Goal: Information Seeking & Learning: Check status

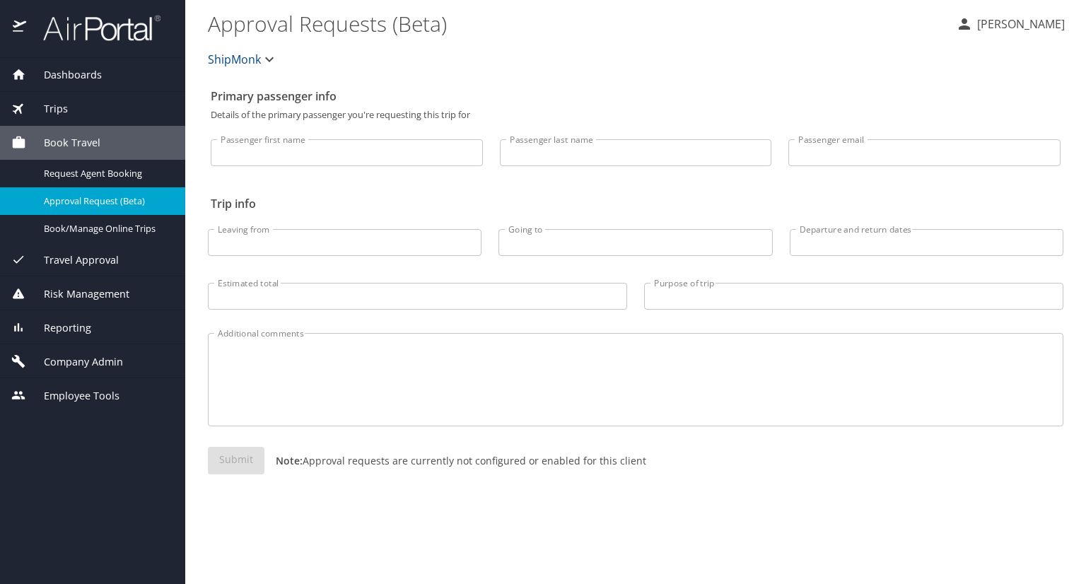
click at [83, 83] on div "Dashboards" at bounding box center [92, 75] width 185 height 34
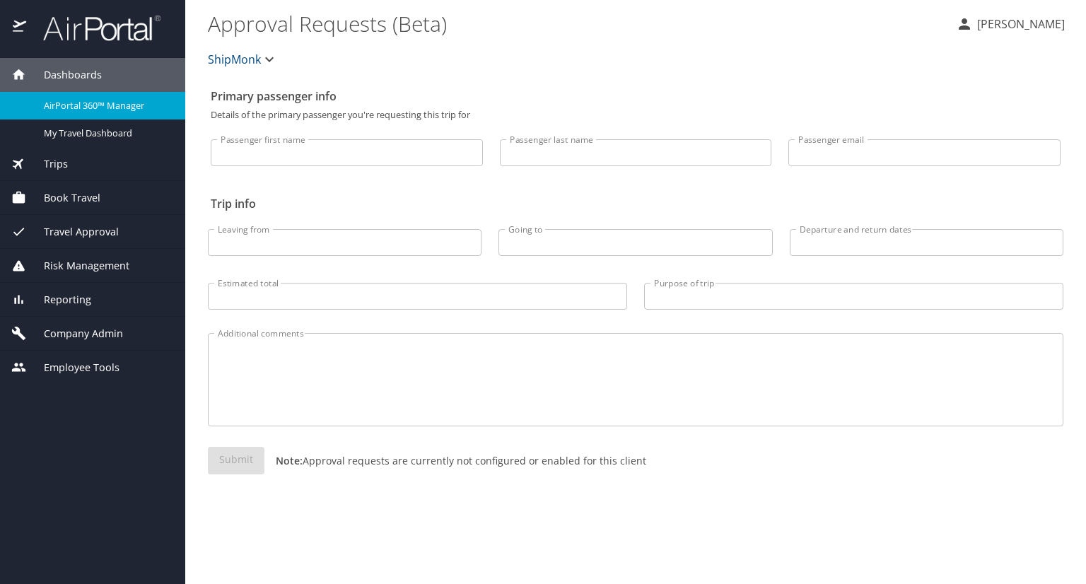
click at [94, 159] on div "Trips" at bounding box center [92, 164] width 163 height 16
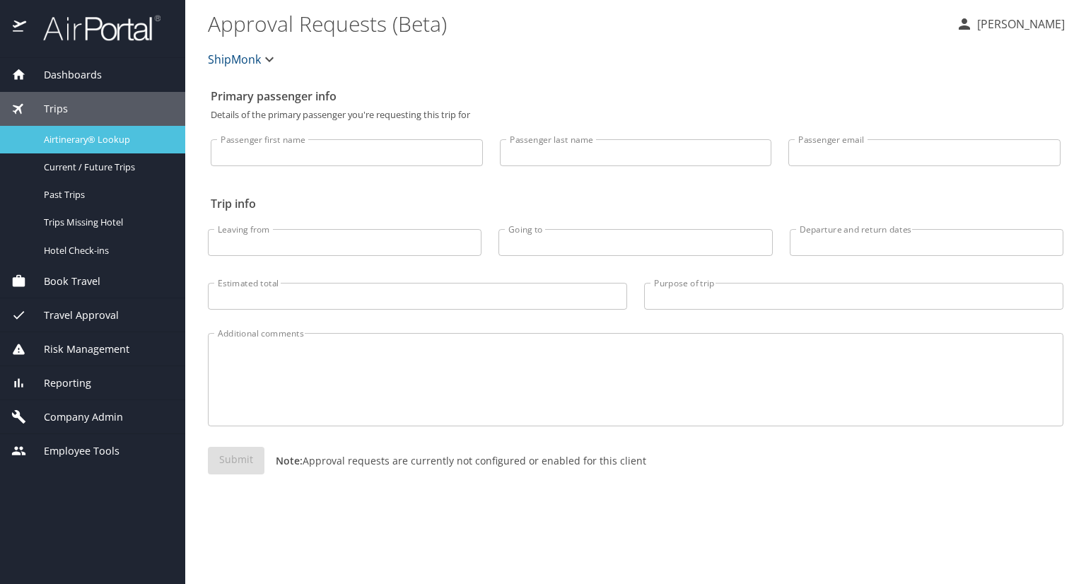
click at [148, 145] on span "Airtinerary® Lookup" at bounding box center [106, 139] width 124 height 13
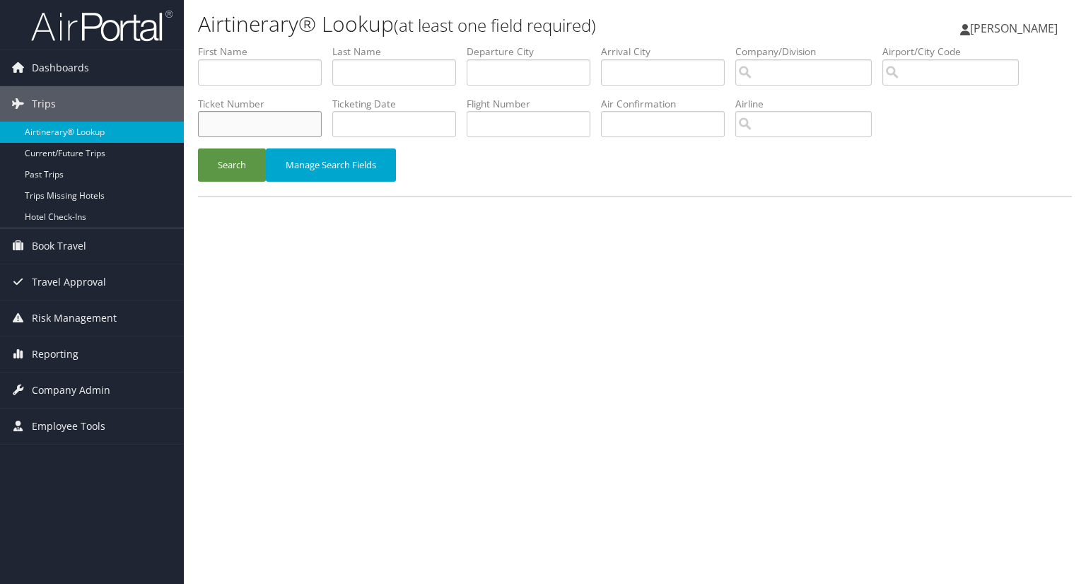
click at [257, 125] on input "text" at bounding box center [260, 124] width 124 height 26
paste input "2262944609"
click at [239, 168] on button "Search" at bounding box center [232, 164] width 68 height 33
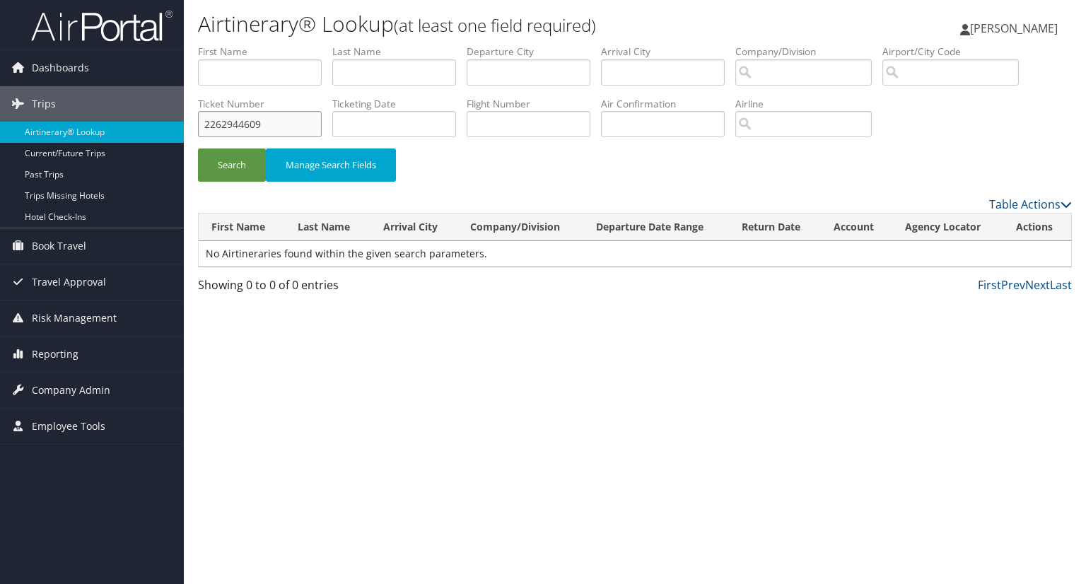
click at [203, 126] on input "2262944609" at bounding box center [260, 124] width 124 height 26
click at [198, 148] on button "Search" at bounding box center [232, 164] width 68 height 33
click at [203, 121] on input "12262944609" at bounding box center [260, 124] width 124 height 26
click at [198, 148] on button "Search" at bounding box center [232, 164] width 68 height 33
drag, startPoint x: 290, startPoint y: 126, endPoint x: 188, endPoint y: 132, distance: 102.0
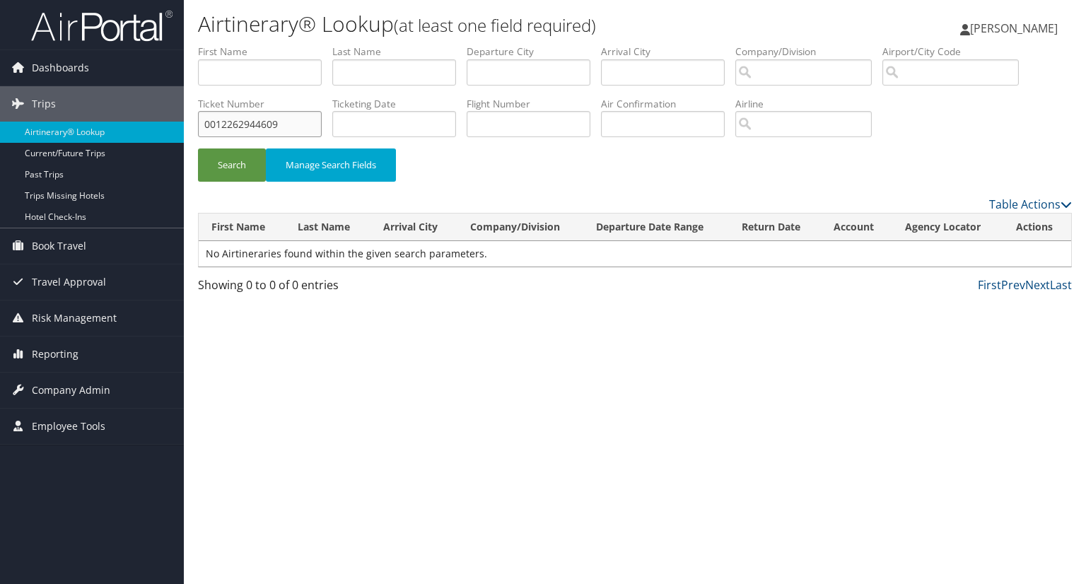
click at [198, 131] on form "First Name Last Name Departure City Arrival City Company/Division Airport/City …" at bounding box center [635, 120] width 874 height 151
paste input "17309847428"
click at [198, 148] on button "Search" at bounding box center [232, 164] width 68 height 33
click at [210, 128] on input "17309847428" at bounding box center [260, 124] width 124 height 26
click at [230, 160] on button "Search" at bounding box center [232, 164] width 68 height 33
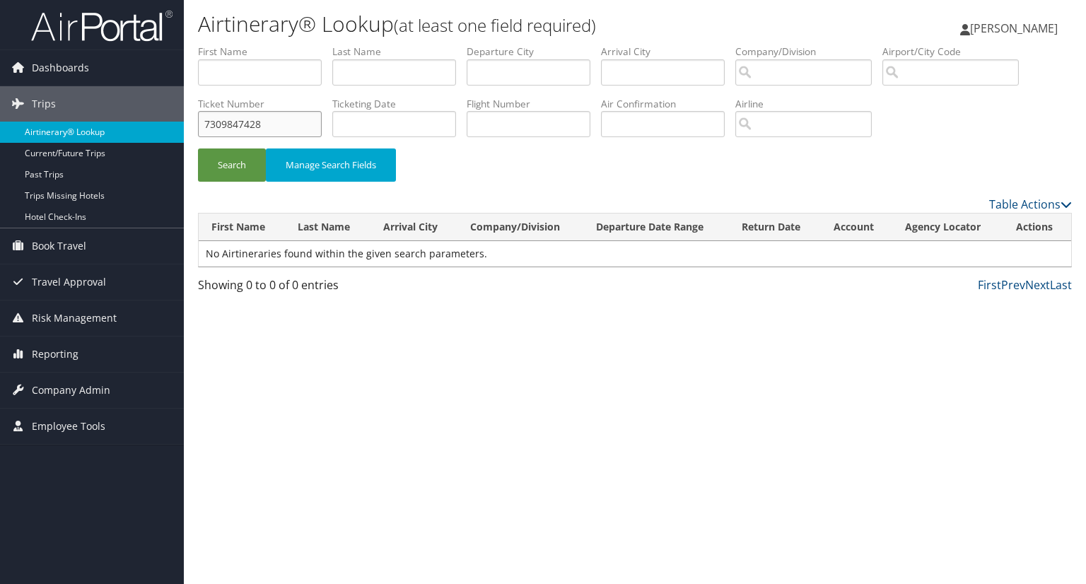
drag, startPoint x: 272, startPoint y: 125, endPoint x: 119, endPoint y: 134, distance: 152.9
click at [119, 134] on div "Dashboards AirPortal 360™ (Manager) My Travel Dashboard Trips Airtinerary® Look…" at bounding box center [543, 292] width 1086 height 584
paste input "005890"
type input "7309005890"
click at [212, 167] on button "Search" at bounding box center [232, 164] width 68 height 33
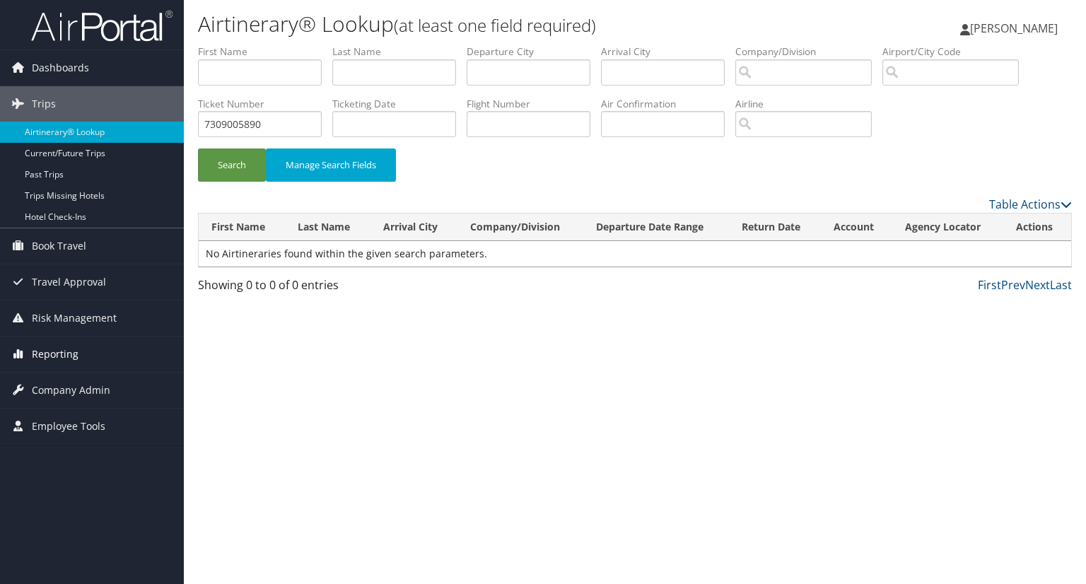
click at [62, 346] on span "Reporting" at bounding box center [55, 353] width 47 height 35
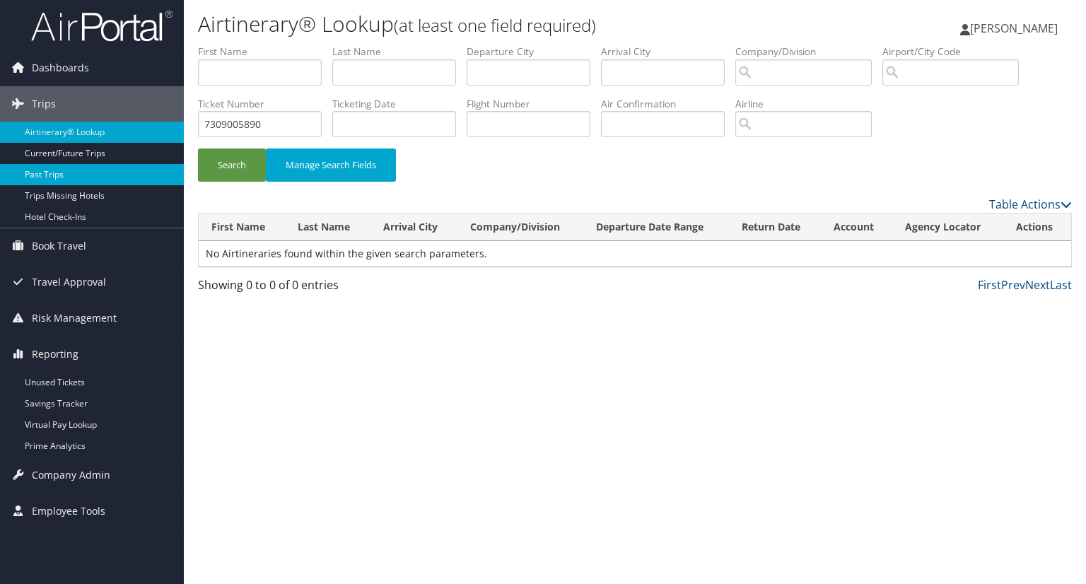
click at [83, 177] on link "Past Trips" at bounding box center [92, 174] width 184 height 21
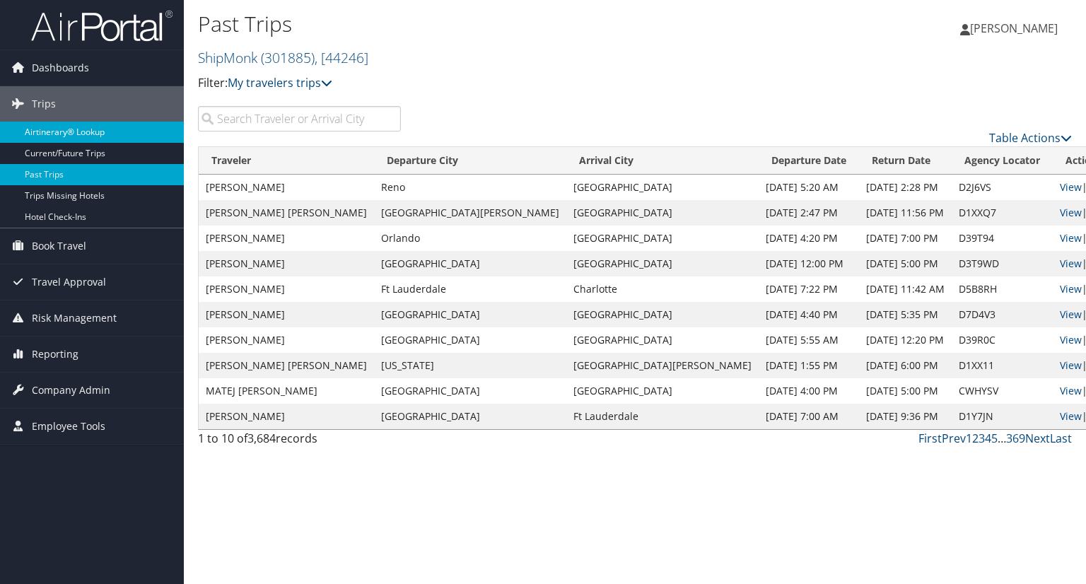
click at [66, 132] on link "Airtinerary® Lookup" at bounding box center [92, 132] width 184 height 21
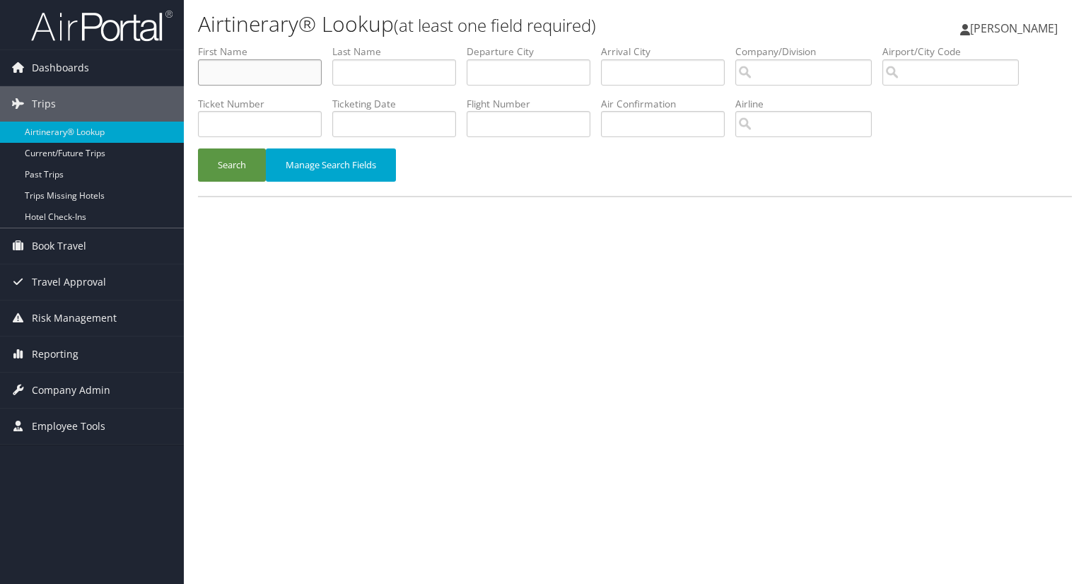
click at [277, 71] on input "text" at bounding box center [260, 72] width 124 height 26
type input "Brandon"
click at [376, 68] on input "text" at bounding box center [394, 72] width 124 height 26
type input "Bailey"
click at [218, 165] on button "Search" at bounding box center [232, 164] width 68 height 33
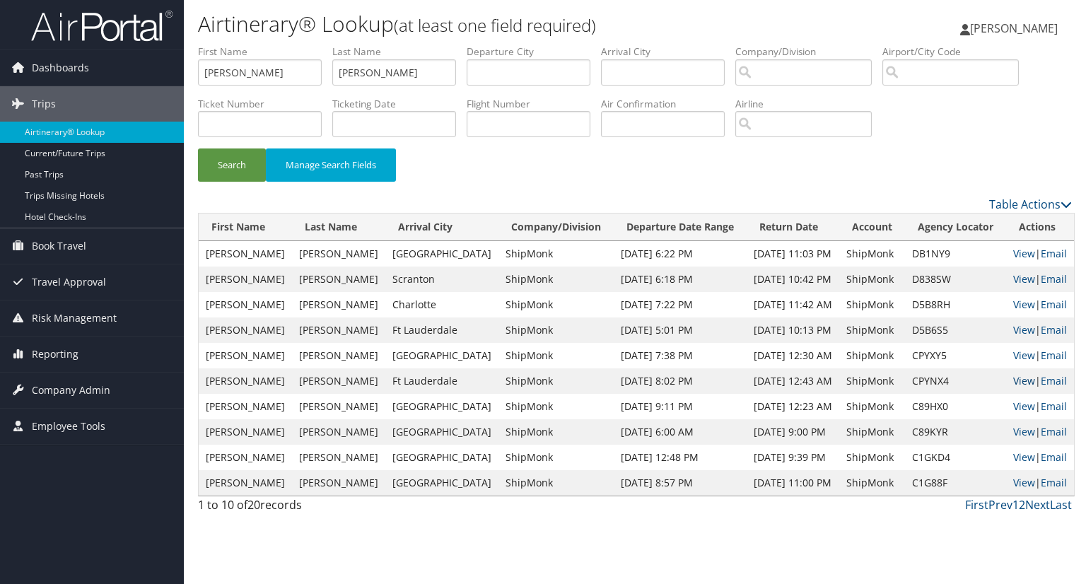
click at [1013, 378] on link "View" at bounding box center [1024, 380] width 22 height 13
click at [226, 116] on input "text" at bounding box center [260, 124] width 124 height 26
paste input "0017309847428"
click at [230, 161] on button "Search" at bounding box center [232, 164] width 68 height 33
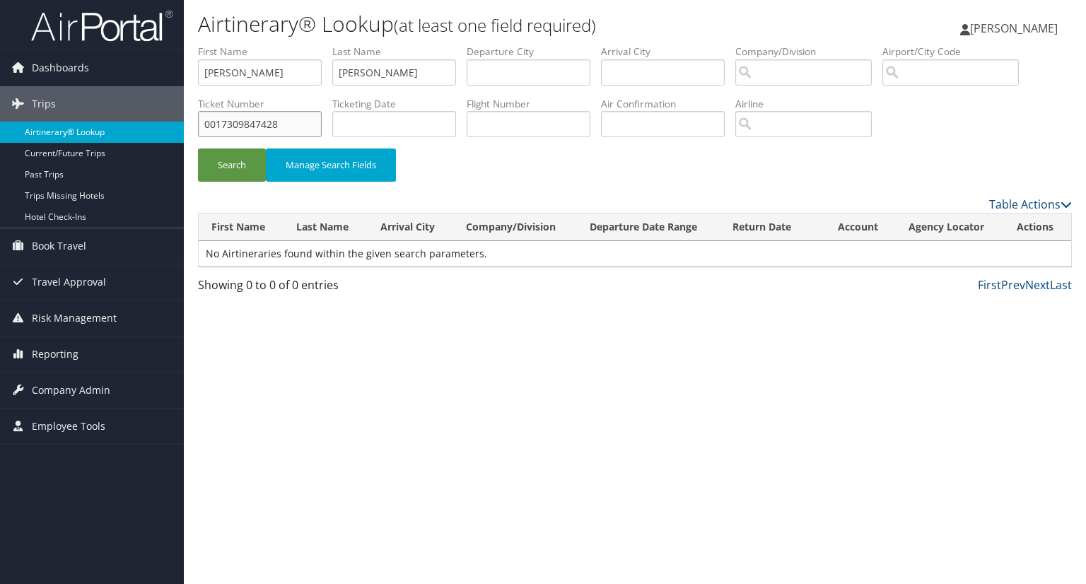
drag, startPoint x: 298, startPoint y: 123, endPoint x: 153, endPoint y: 126, distance: 145.7
click at [153, 125] on div "Dashboards AirPortal 360™ (Manager) My Travel Dashboard Trips Airtinerary® Look…" at bounding box center [543, 292] width 1086 height 584
paste input "AIR"
type input "AIR0017309847428"
click at [217, 170] on button "Search" at bounding box center [232, 164] width 68 height 33
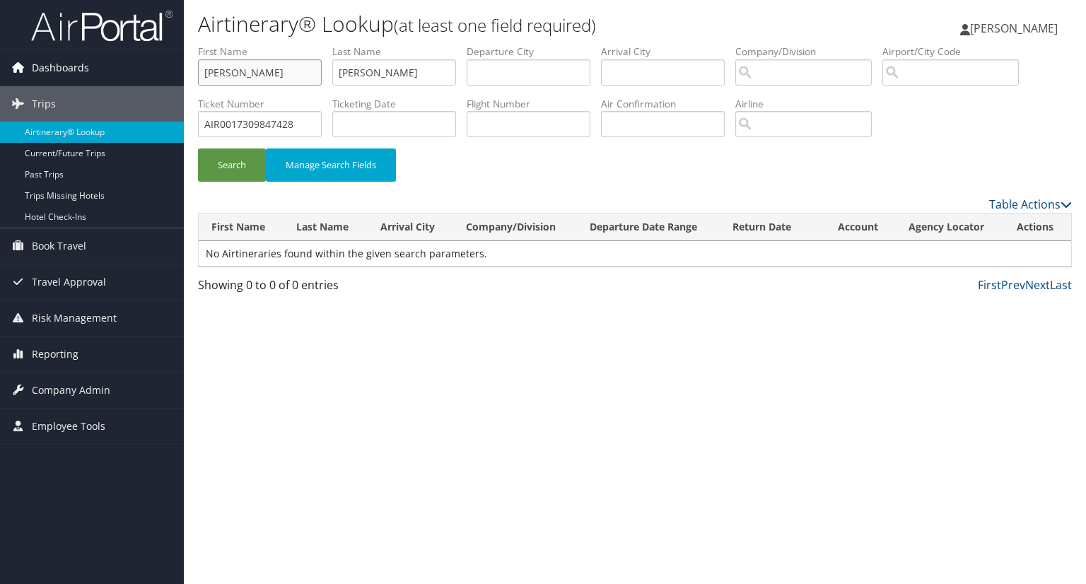
drag, startPoint x: 176, startPoint y: 77, endPoint x: 157, endPoint y: 77, distance: 19.1
click at [158, 77] on div "Dashboards AirPortal 360™ (Manager) My Travel Dashboard Trips Airtinerary® Look…" at bounding box center [543, 292] width 1086 height 584
drag, startPoint x: 379, startPoint y: 66, endPoint x: 290, endPoint y: 69, distance: 89.1
click at [291, 45] on ul "First Name Last Name Bailey Departure City Arrival City Company/Division Airpor…" at bounding box center [635, 45] width 874 height 0
click at [232, 165] on button "Search" at bounding box center [232, 164] width 68 height 33
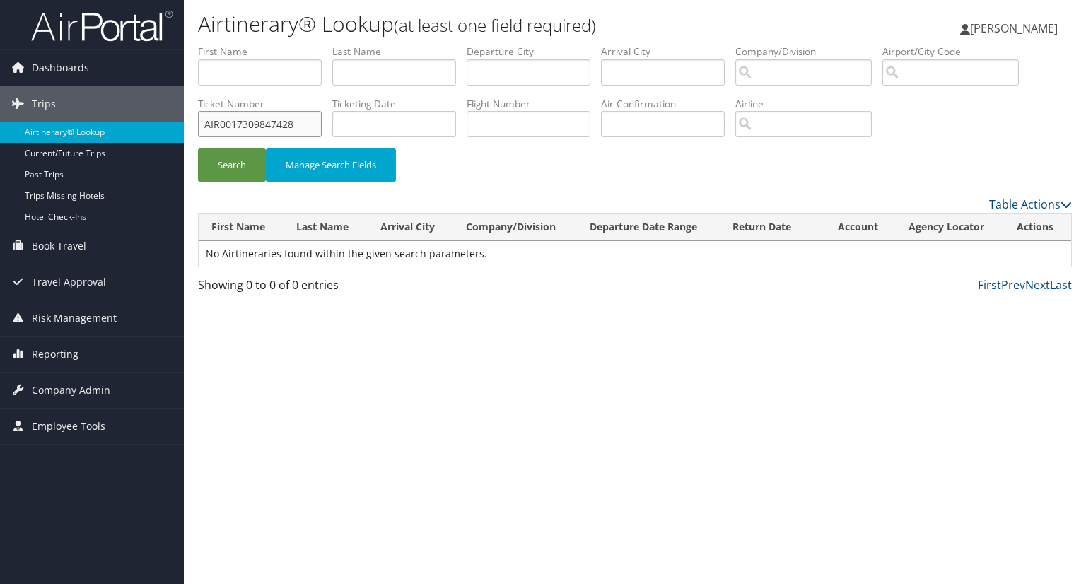
click at [218, 122] on input "AIR0017309847428" at bounding box center [260, 124] width 124 height 26
click at [238, 165] on button "Search" at bounding box center [232, 164] width 68 height 33
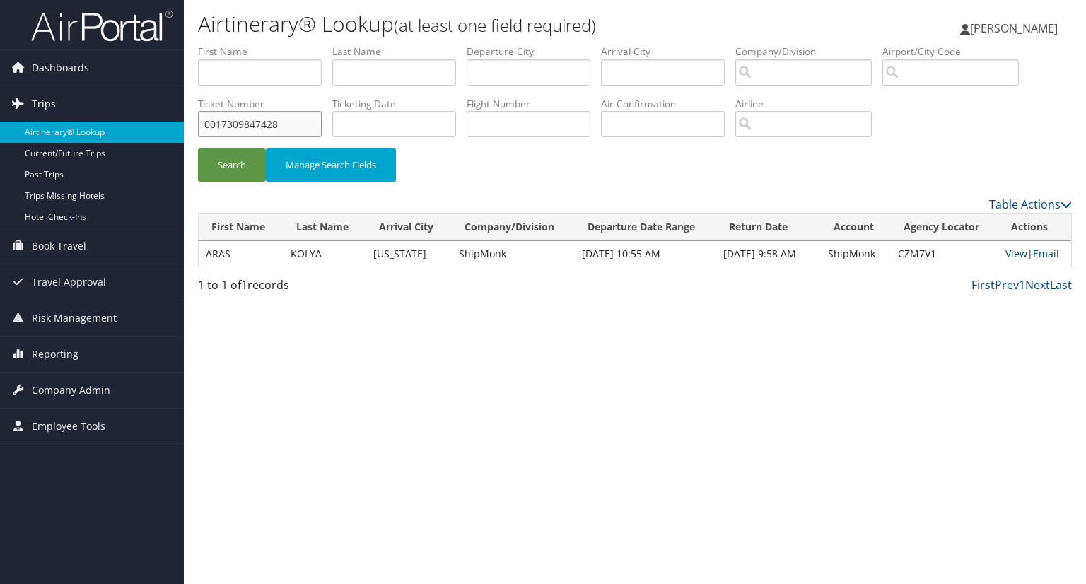
drag, startPoint x: 286, startPoint y: 127, endPoint x: 153, endPoint y: 114, distance: 133.5
click at [153, 114] on div "Dashboards AirPortal 360™ (Manager) My Travel Dashboard Trips Airtinerary® Look…" at bounding box center [543, 292] width 1086 height 584
paste input "AI 0012262944609"
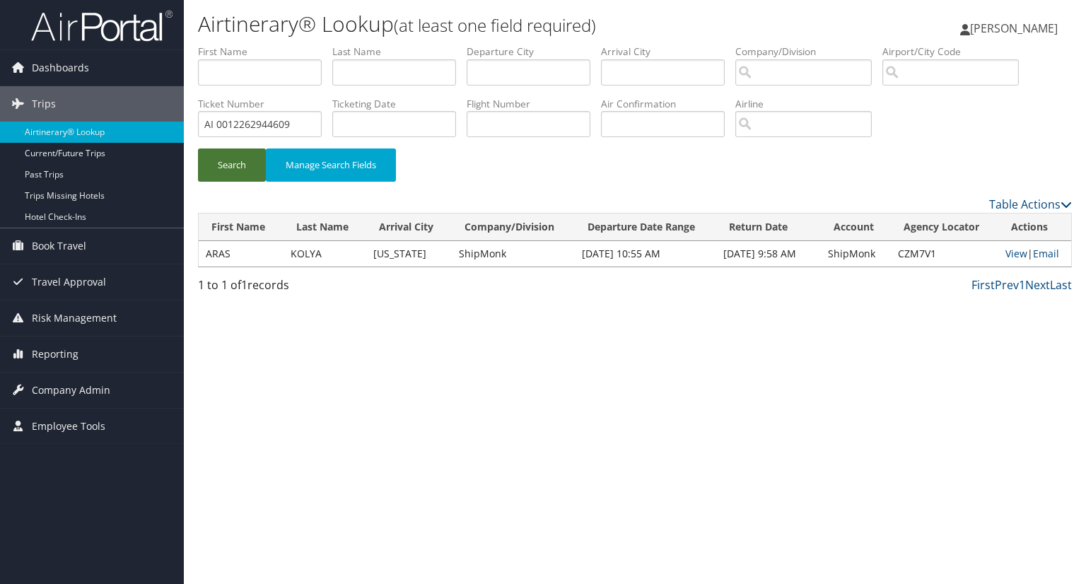
click at [212, 168] on button "Search" at bounding box center [232, 164] width 68 height 33
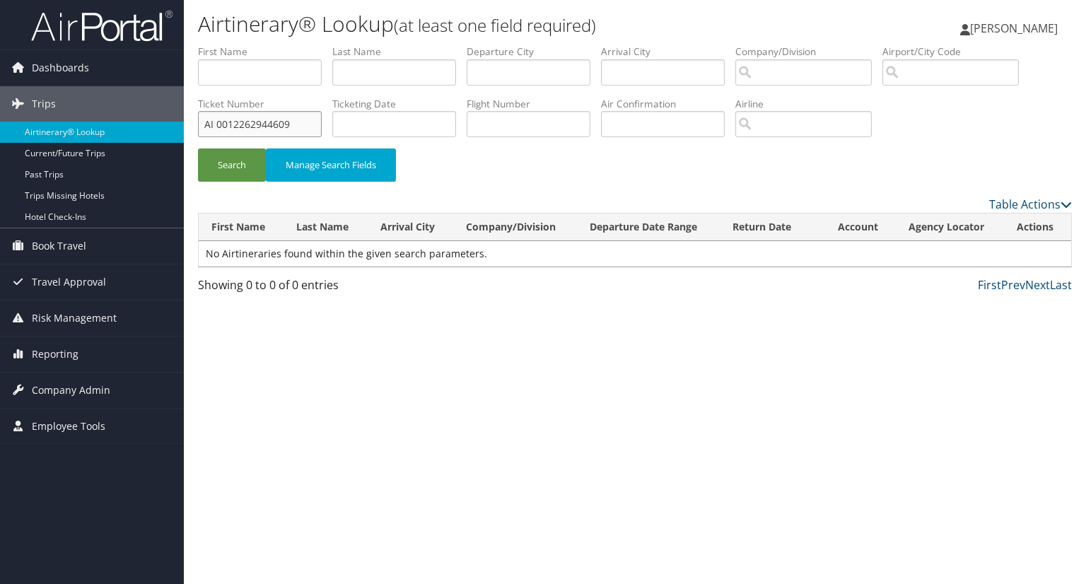
click at [212, 121] on input "AI 0012262944609" at bounding box center [260, 124] width 124 height 26
click at [235, 163] on button "Search" at bounding box center [232, 164] width 68 height 33
drag, startPoint x: 220, startPoint y: 122, endPoint x: 182, endPoint y: 120, distance: 38.2
click at [182, 120] on div "Dashboards AirPortal 360™ (Manager) My Travel Dashboard Trips Airtinerary® Look…" at bounding box center [543, 292] width 1086 height 584
click at [230, 165] on button "Search" at bounding box center [232, 164] width 68 height 33
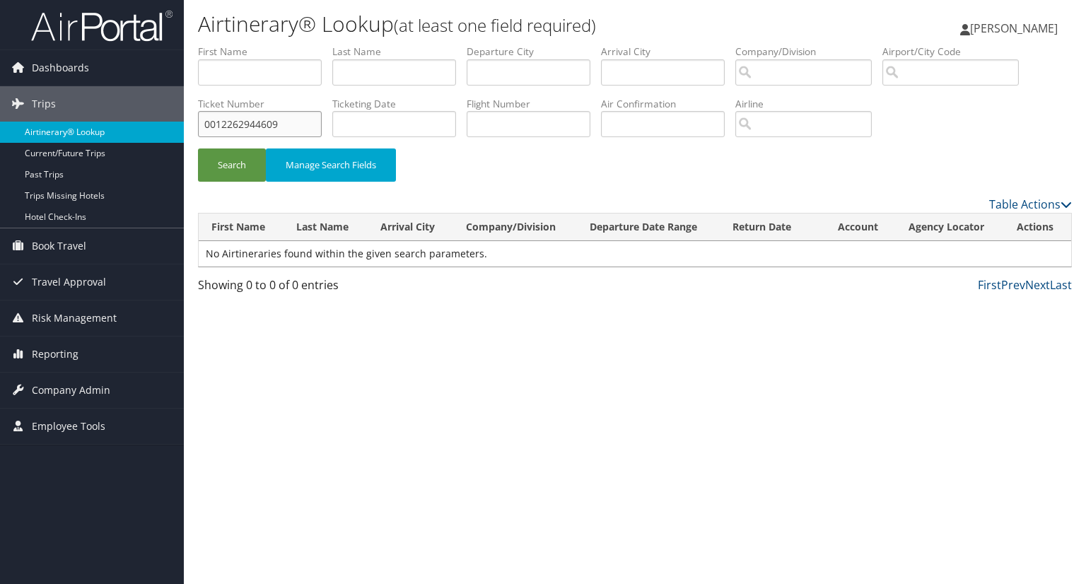
drag, startPoint x: 285, startPoint y: 126, endPoint x: 139, endPoint y: 128, distance: 145.6
click at [139, 128] on div "Dashboards AirPortal 360™ (Manager) My Travel Dashboard Trips Airtinerary® Look…" at bounding box center [543, 292] width 1086 height 584
paste input "AIR0017309847428"
click at [228, 160] on button "Search" at bounding box center [232, 164] width 68 height 33
drag, startPoint x: 220, startPoint y: 124, endPoint x: 183, endPoint y: 125, distance: 36.8
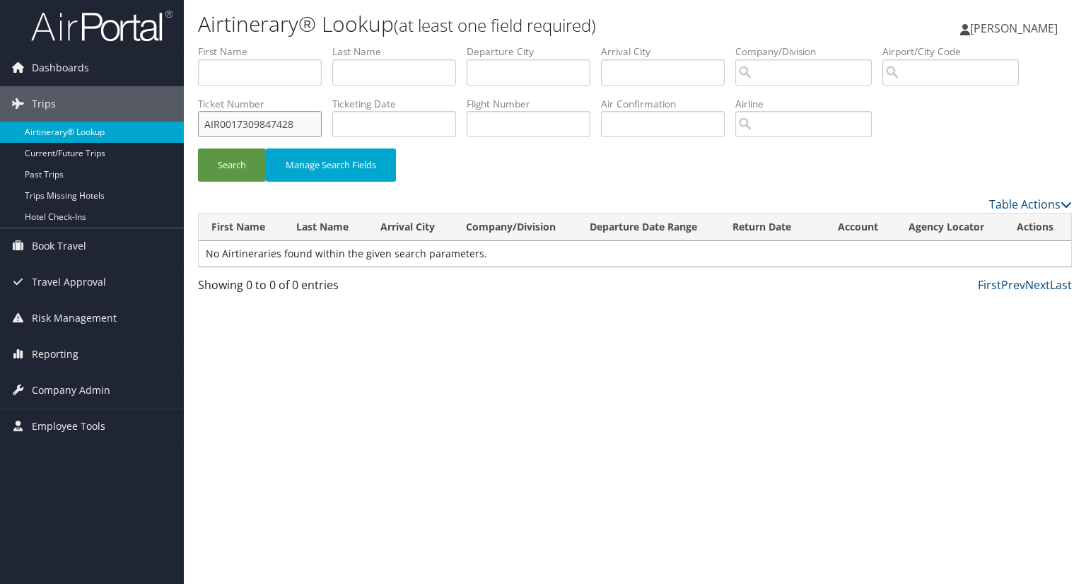
click at [183, 125] on div "Dashboards AirPortal 360™ (Manager) My Travel Dashboard Trips Airtinerary® Look…" at bounding box center [543, 292] width 1086 height 584
click at [198, 148] on button "Search" at bounding box center [232, 164] width 68 height 33
click at [1014, 252] on link "View" at bounding box center [1016, 253] width 22 height 13
drag, startPoint x: 286, startPoint y: 121, endPoint x: 141, endPoint y: 130, distance: 145.2
click at [141, 129] on div "Dashboards AirPortal 360™ (Manager) My Travel Dashboard Trips Airtinerary® Look…" at bounding box center [543, 292] width 1086 height 584
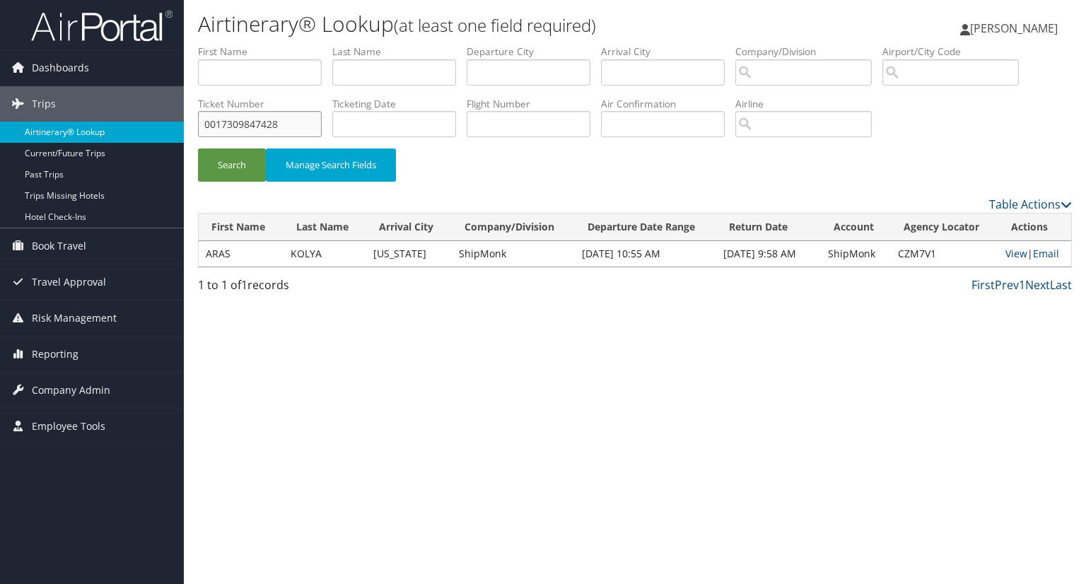
paste input "960826"
click at [235, 163] on button "Search" at bounding box center [232, 164] width 68 height 33
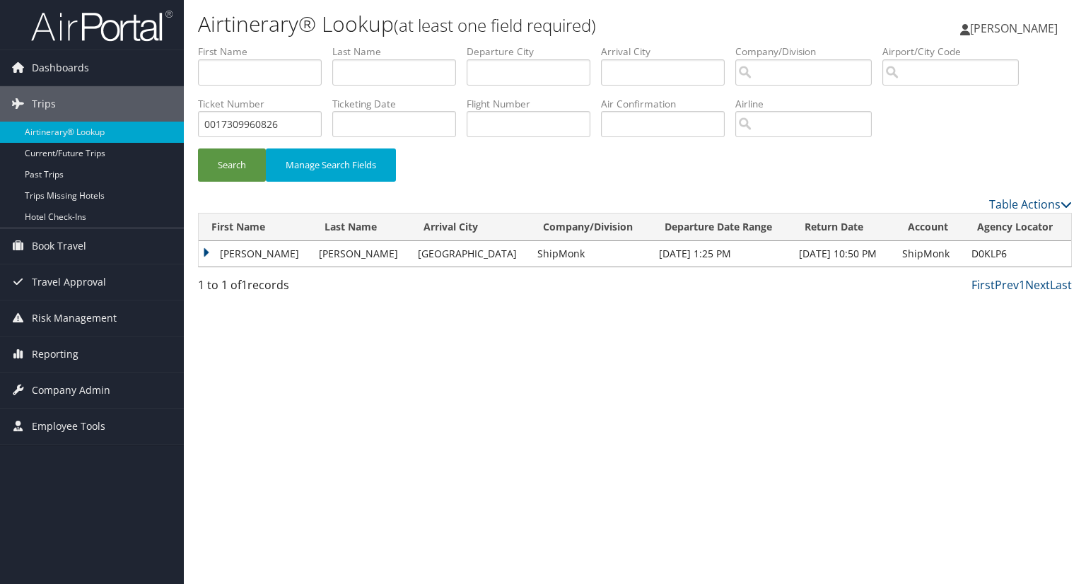
click at [261, 255] on td "PRIYANK VIPULKUMAR" at bounding box center [255, 253] width 113 height 25
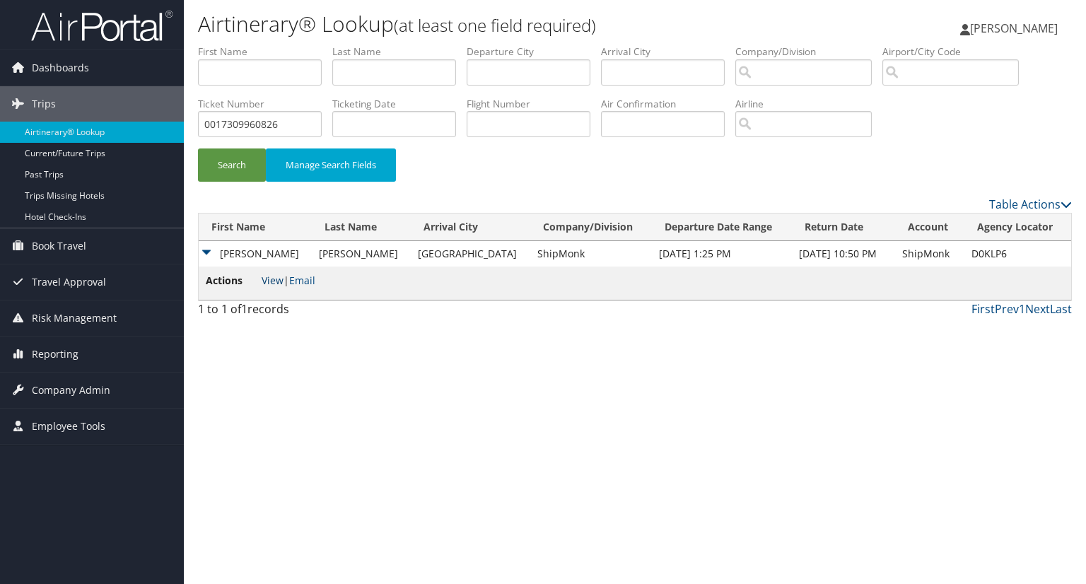
click at [276, 283] on link "View" at bounding box center [273, 280] width 22 height 13
drag, startPoint x: 291, startPoint y: 122, endPoint x: 186, endPoint y: 124, distance: 104.6
click at [186, 124] on div "Airtinerary® Lookup (at least one field required) Amanda Peck Amanda Peck My Se…" at bounding box center [635, 292] width 902 height 584
paste input "167310007700"
click at [235, 160] on button "Search" at bounding box center [232, 164] width 68 height 33
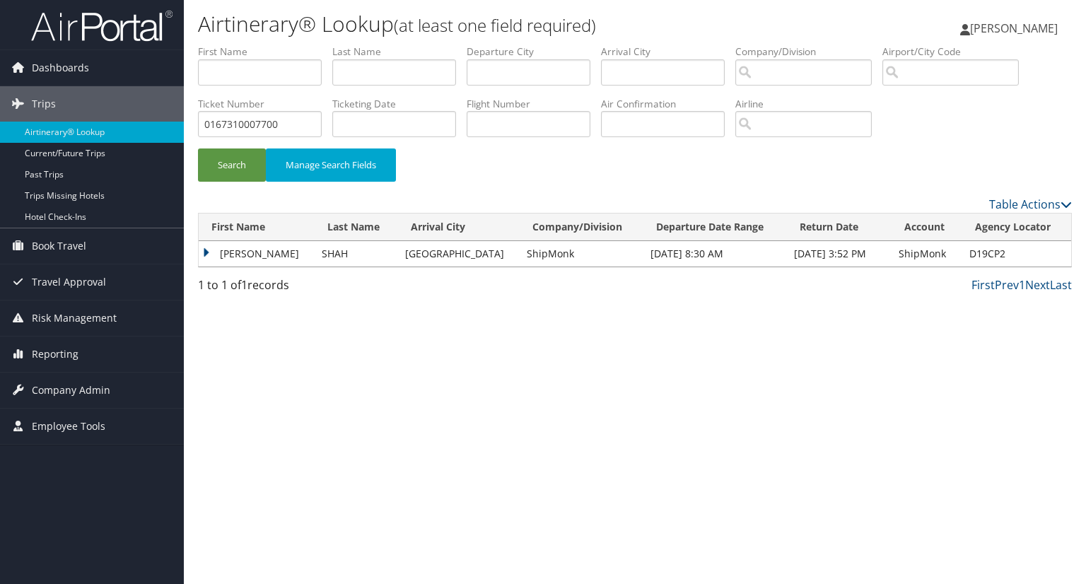
click at [206, 252] on td "SIDDHARTH GAURANGBHAI" at bounding box center [257, 253] width 116 height 25
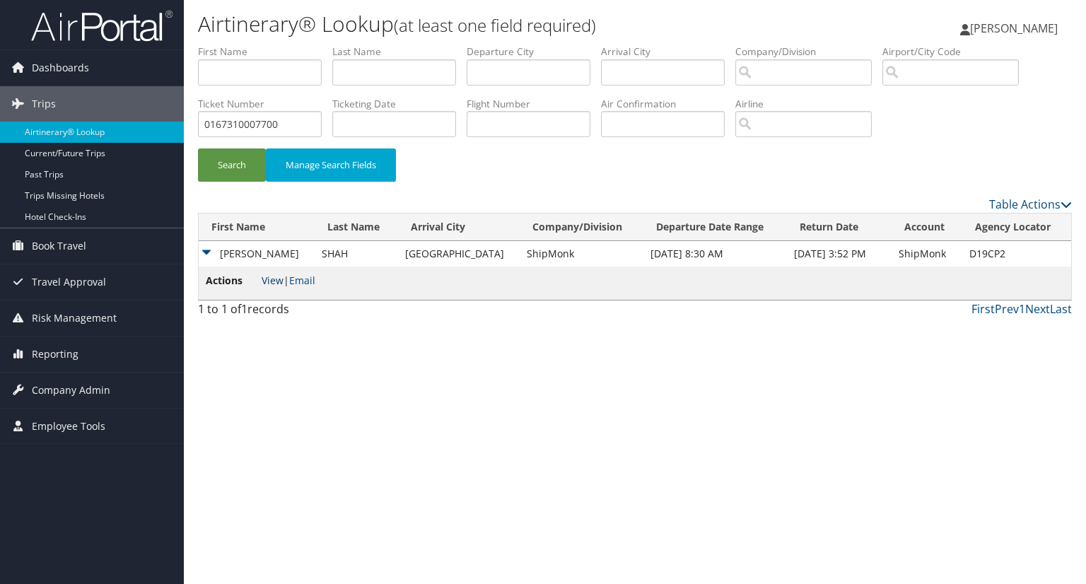
click at [269, 280] on link "View" at bounding box center [273, 280] width 22 height 13
drag, startPoint x: 288, startPoint y: 131, endPoint x: 165, endPoint y: 131, distance: 123.7
click at [165, 131] on div "Dashboards AirPortal 360™ (Manager) My Travel Dashboard Trips Airtinerary® Look…" at bounding box center [543, 292] width 1086 height 584
paste input "017310016036"
type input "0017310016036"
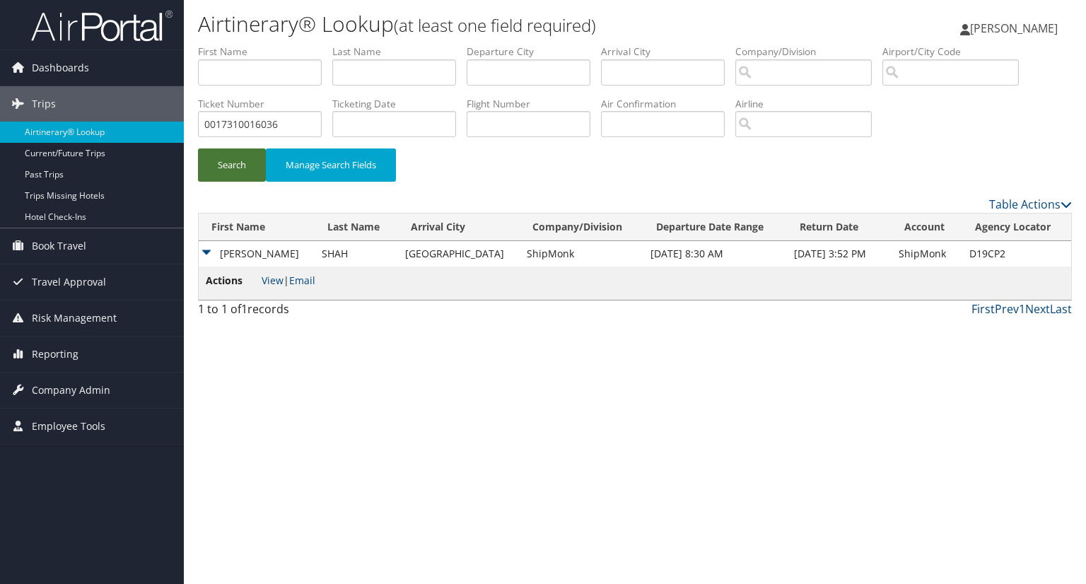
click at [218, 162] on button "Search" at bounding box center [232, 164] width 68 height 33
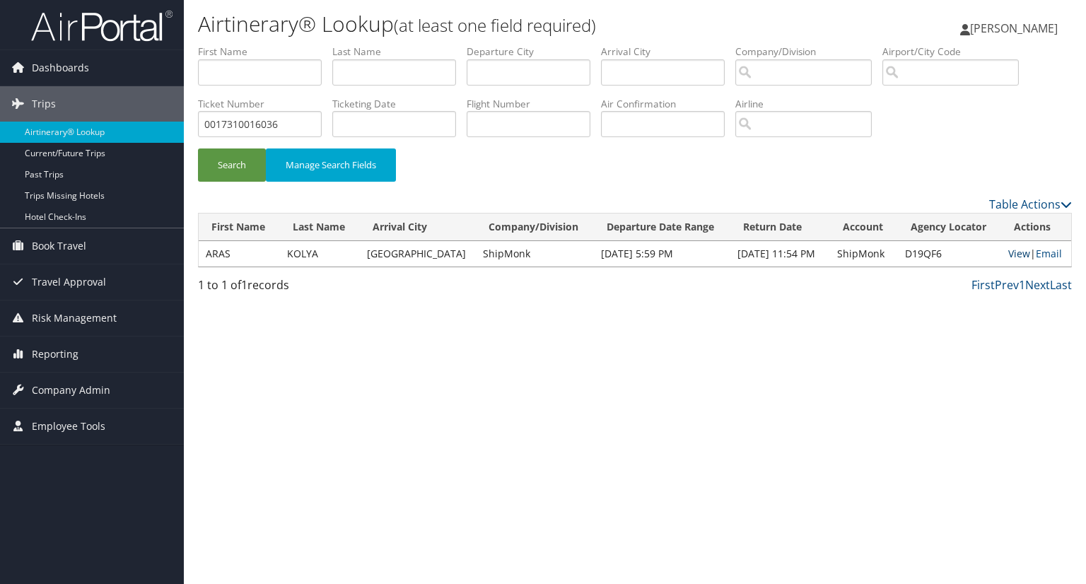
click at [1008, 252] on link "View" at bounding box center [1019, 253] width 22 height 13
drag, startPoint x: 299, startPoint y: 130, endPoint x: 181, endPoint y: 128, distance: 118.1
click at [181, 128] on div "Dashboards AirPortal 360™ (Manager) My Travel Dashboard Trips Airtinerary® Look…" at bounding box center [543, 292] width 1086 height 584
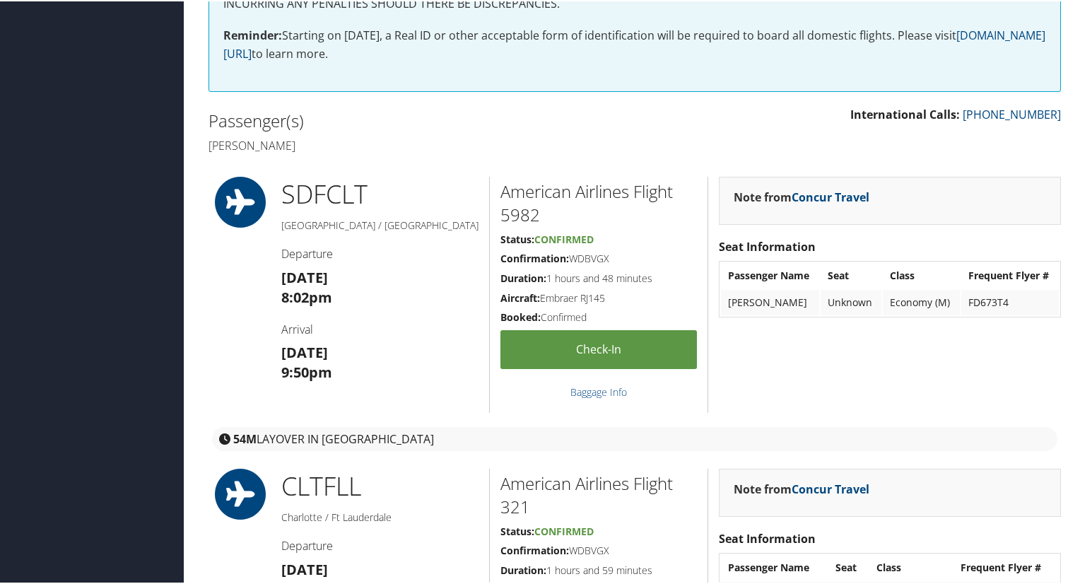
scroll to position [71, 0]
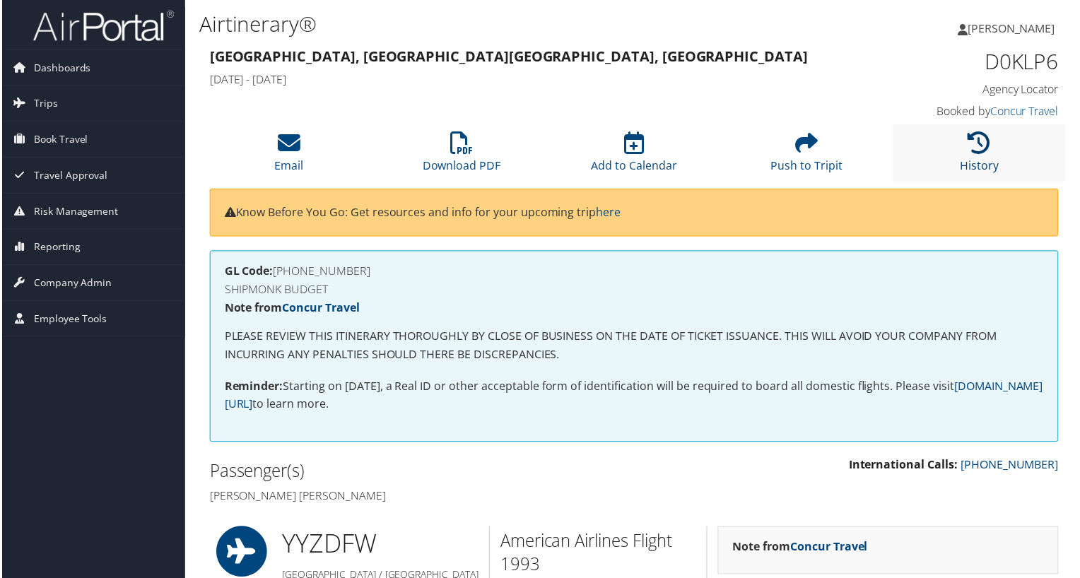
click at [973, 151] on icon at bounding box center [981, 143] width 23 height 23
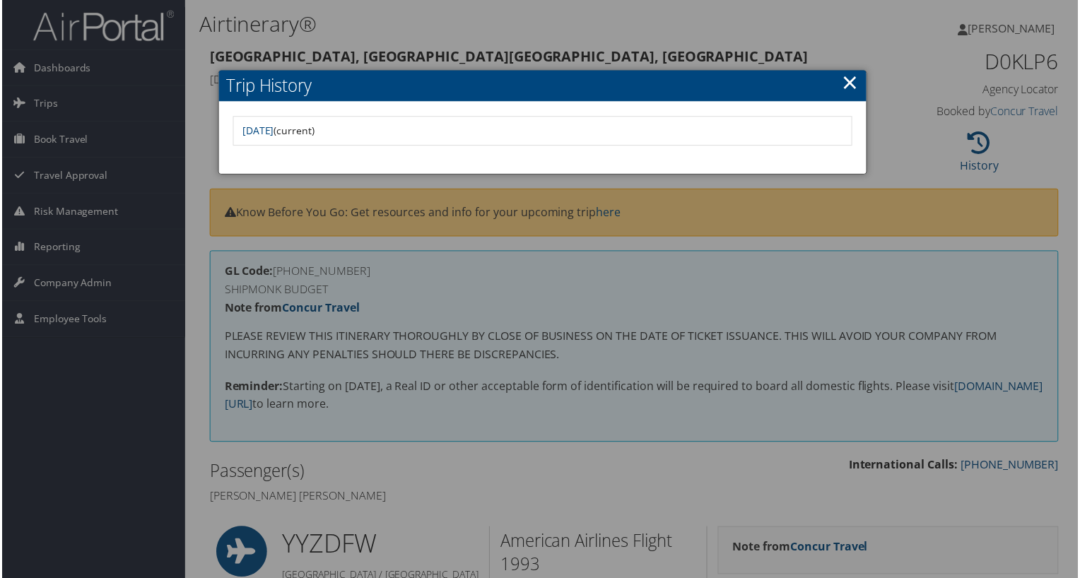
click at [854, 86] on link "×" at bounding box center [852, 83] width 16 height 28
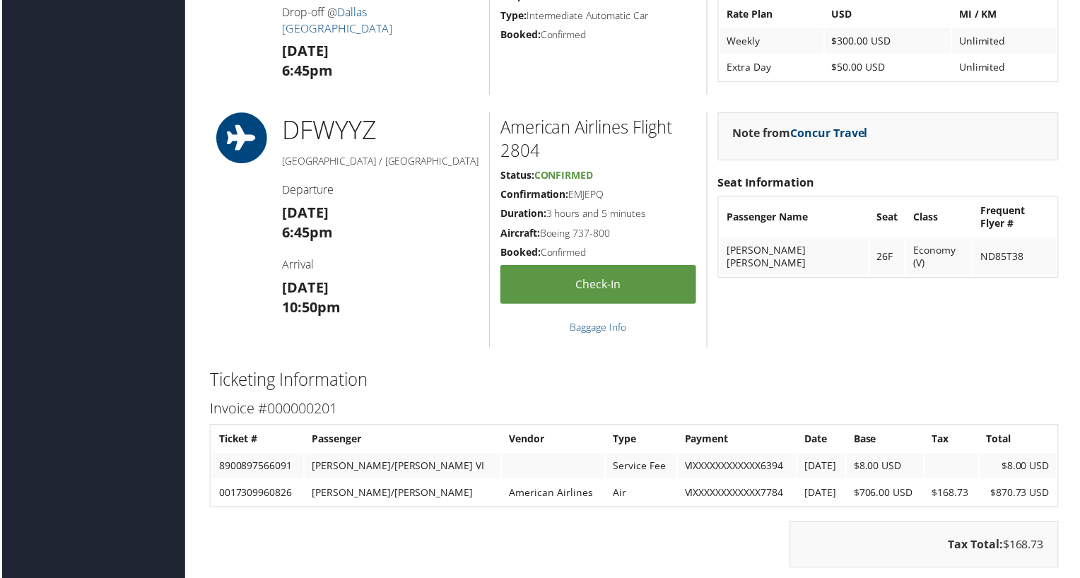
scroll to position [1123, 0]
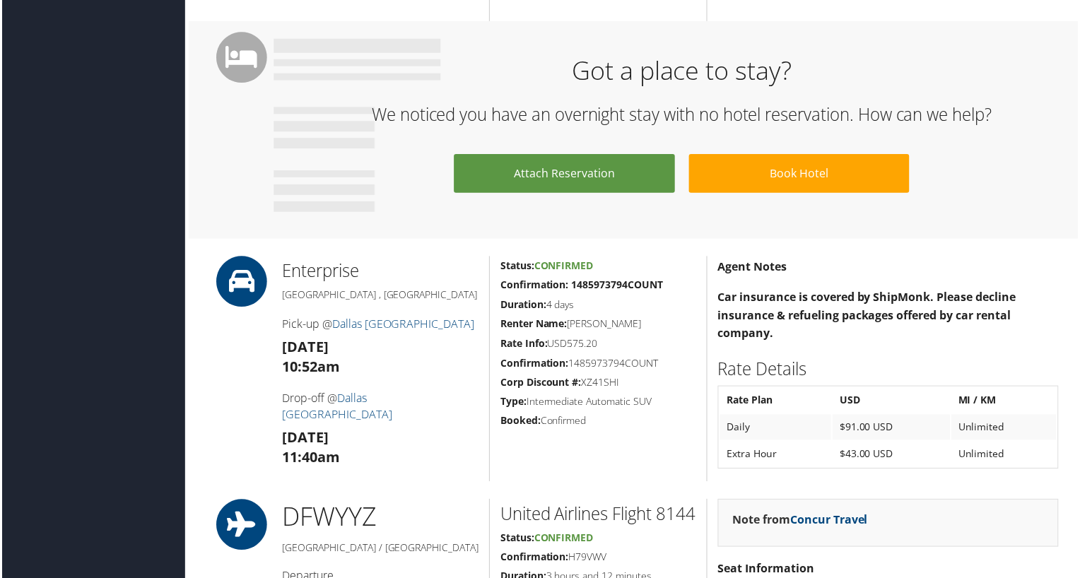
scroll to position [778, 0]
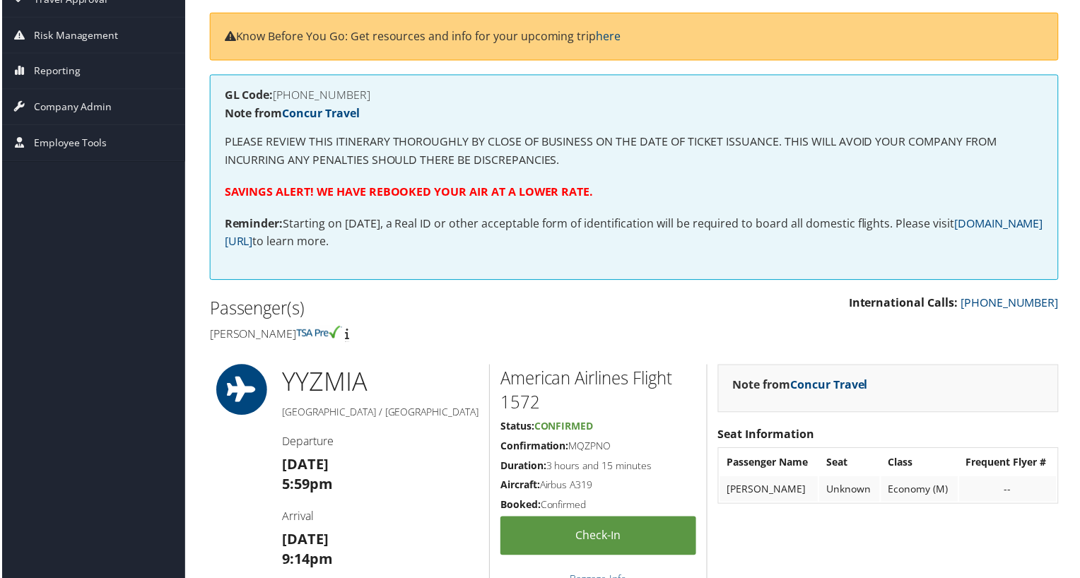
scroll to position [175, 0]
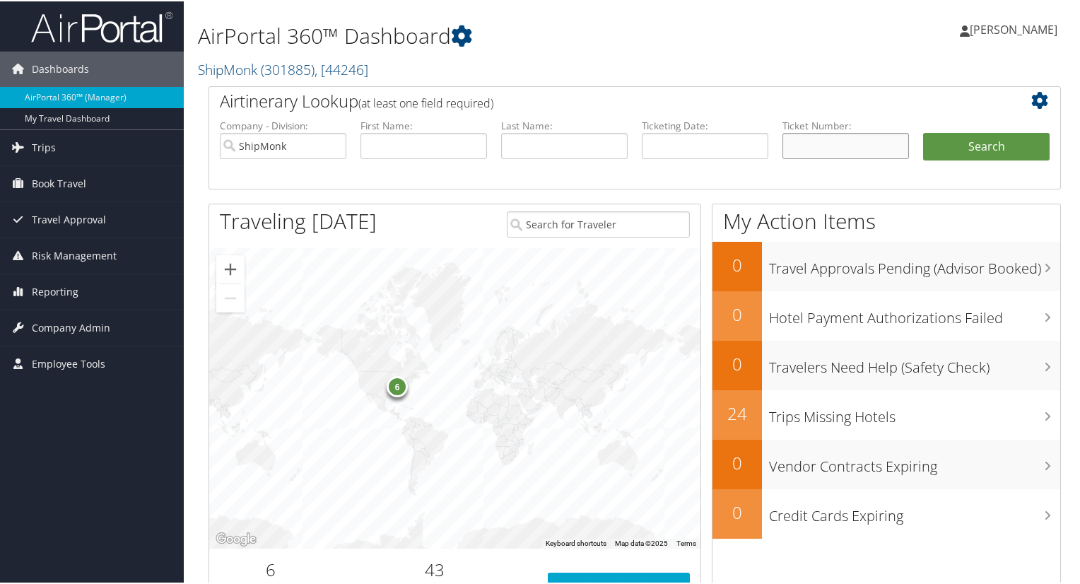
click at [792, 146] on input "text" at bounding box center [846, 144] width 127 height 26
paste input "AI 0012262944609"
type input "AI 0012262944609"
click at [923, 131] on button "Search" at bounding box center [986, 145] width 127 height 28
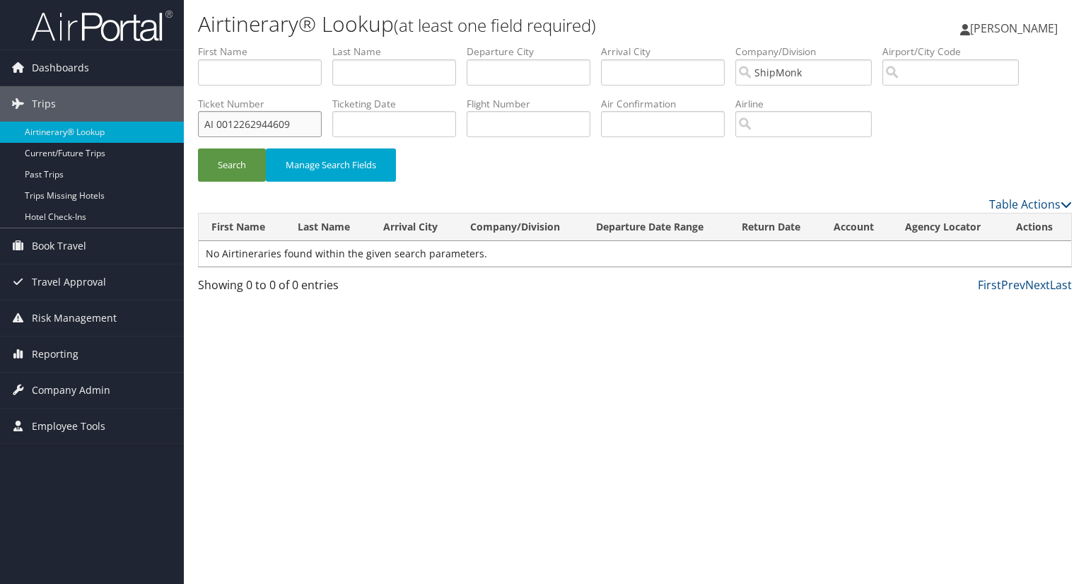
click at [216, 122] on input "AI 0012262944609" at bounding box center [260, 124] width 124 height 26
click at [198, 148] on button "Search" at bounding box center [232, 164] width 68 height 33
click at [219, 122] on input "0012262944609" at bounding box center [260, 124] width 124 height 26
click at [218, 123] on input "0012262944609" at bounding box center [260, 124] width 124 height 26
click at [198, 148] on button "Search" at bounding box center [232, 164] width 68 height 33
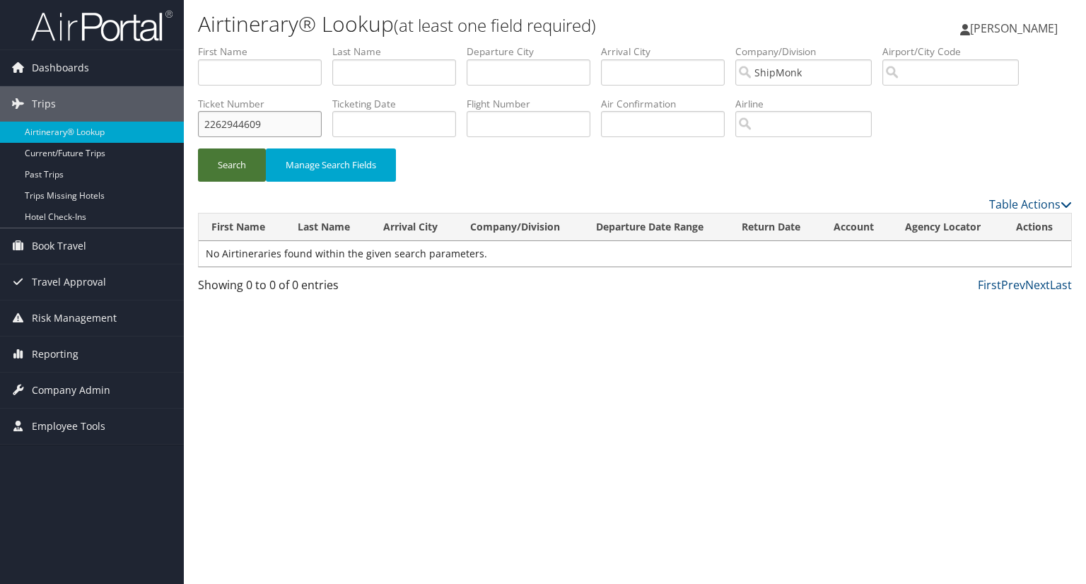
click at [198, 148] on button "Search" at bounding box center [232, 164] width 68 height 33
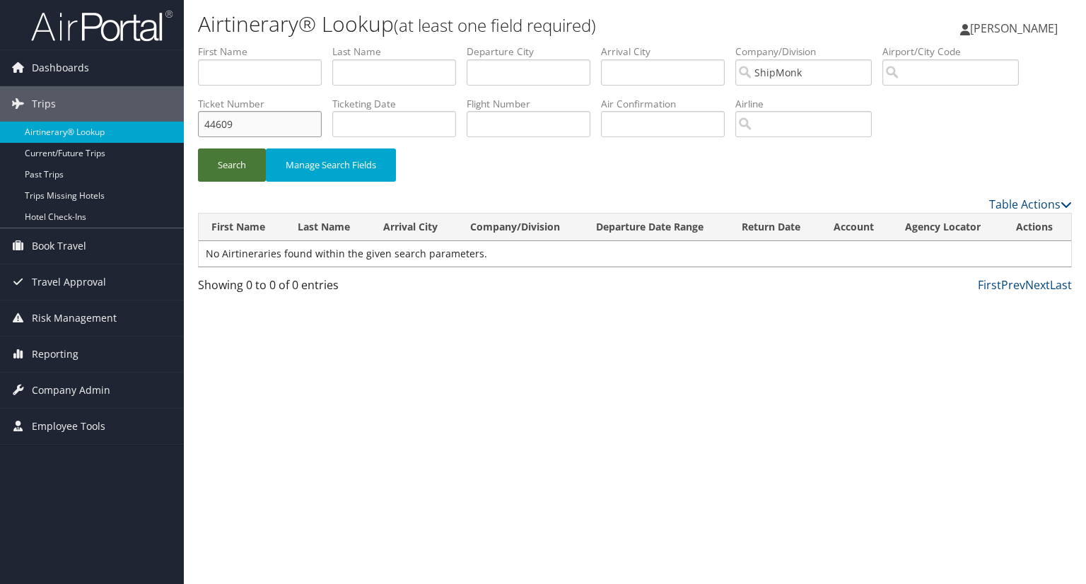
click at [198, 148] on button "Search" at bounding box center [232, 164] width 68 height 33
type input "9"
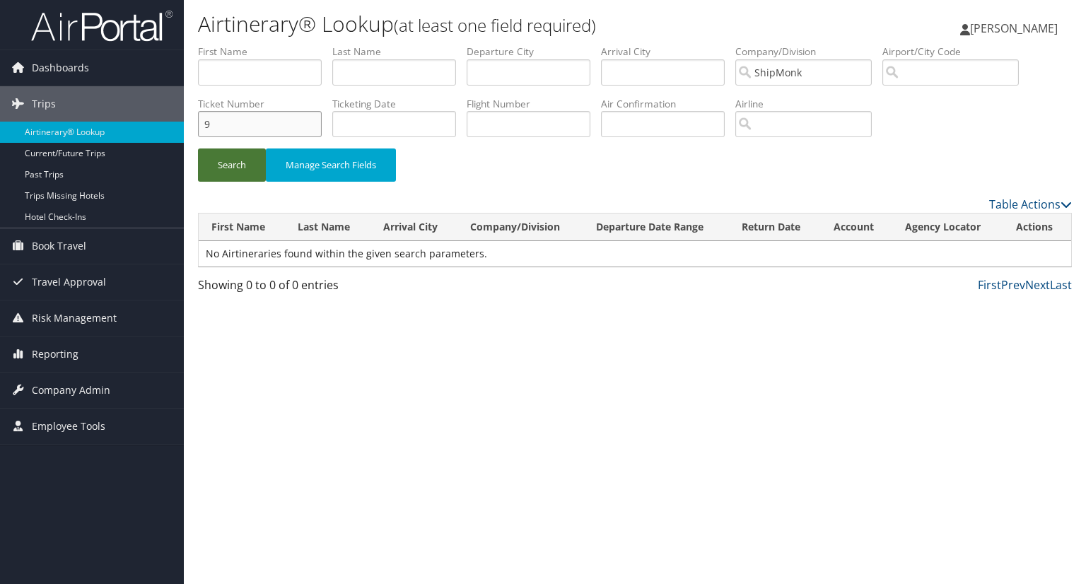
click at [198, 148] on button "Search" at bounding box center [232, 164] width 68 height 33
drag, startPoint x: 207, startPoint y: 128, endPoint x: 159, endPoint y: 133, distance: 48.3
click at [159, 133] on div "Dashboards AirPortal 360™ (Manager) My Travel Dashboard Trips Airtinerary® Look…" at bounding box center [543, 292] width 1086 height 584
click at [489, 164] on div "Search Manage Search Fields" at bounding box center [634, 171] width 895 height 47
click at [240, 122] on input "text" at bounding box center [260, 124] width 124 height 26
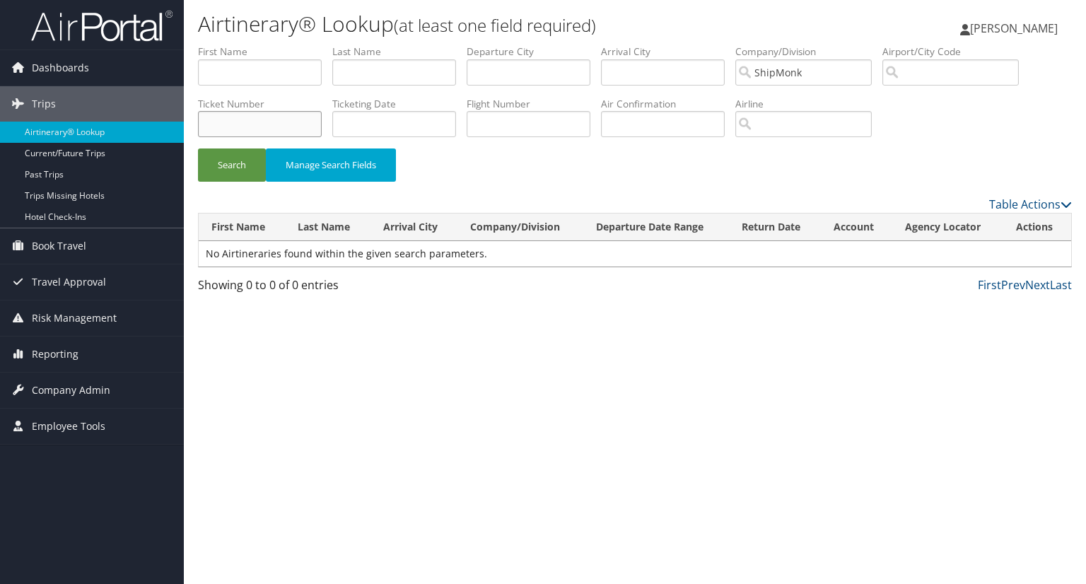
paste input "0017308715390"
type input "0017308715390"
click at [225, 165] on button "Search" at bounding box center [232, 164] width 68 height 33
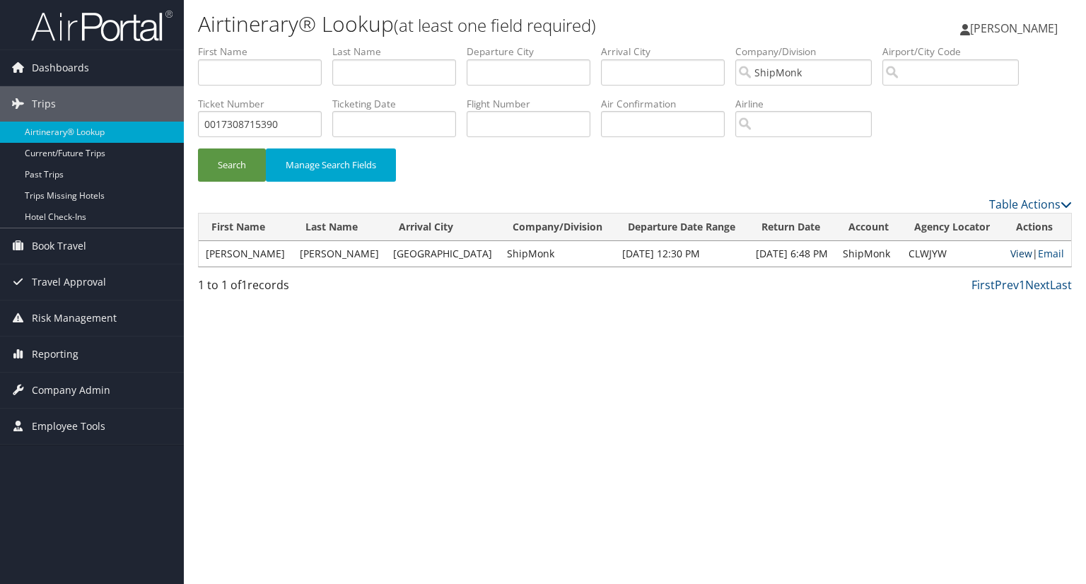
click at [1015, 253] on link "View" at bounding box center [1021, 253] width 22 height 13
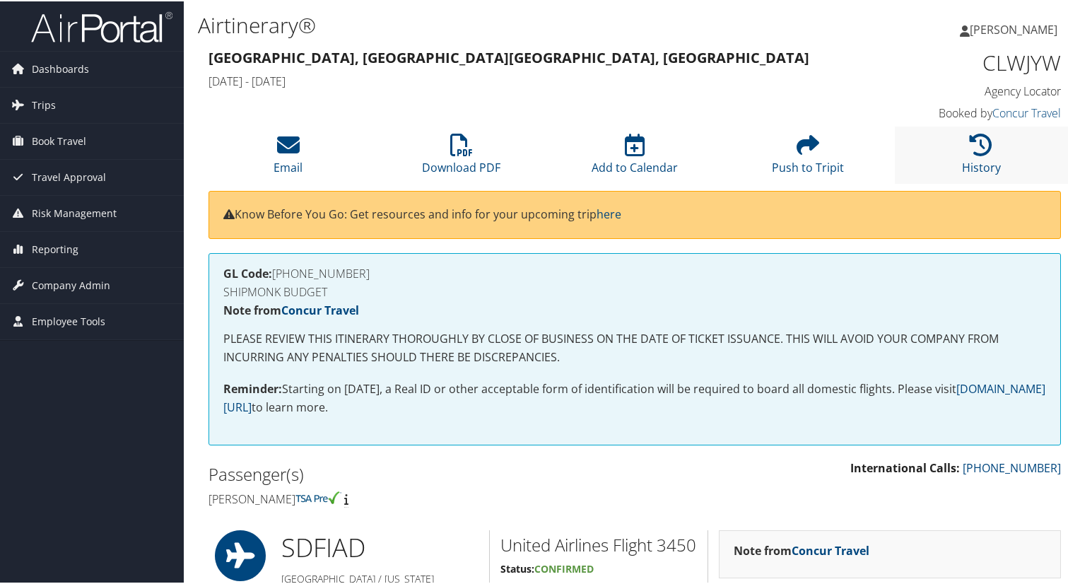
click at [956, 167] on li "History" at bounding box center [981, 153] width 173 height 57
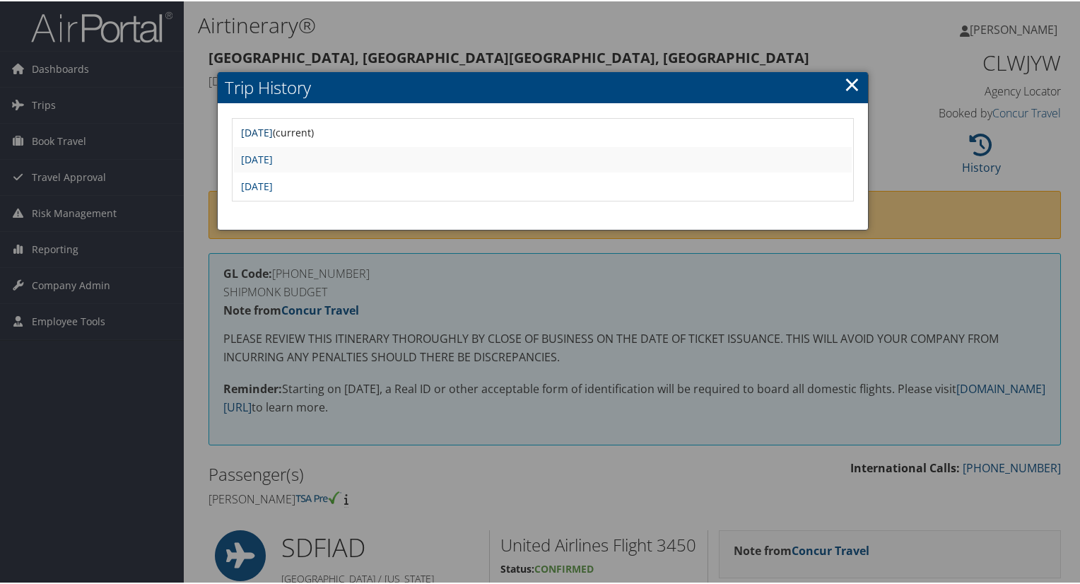
click at [273, 129] on link "Fri Aug 1 06:40:13 MDT 2025" at bounding box center [257, 130] width 32 height 13
